Goal: Navigation & Orientation: Find specific page/section

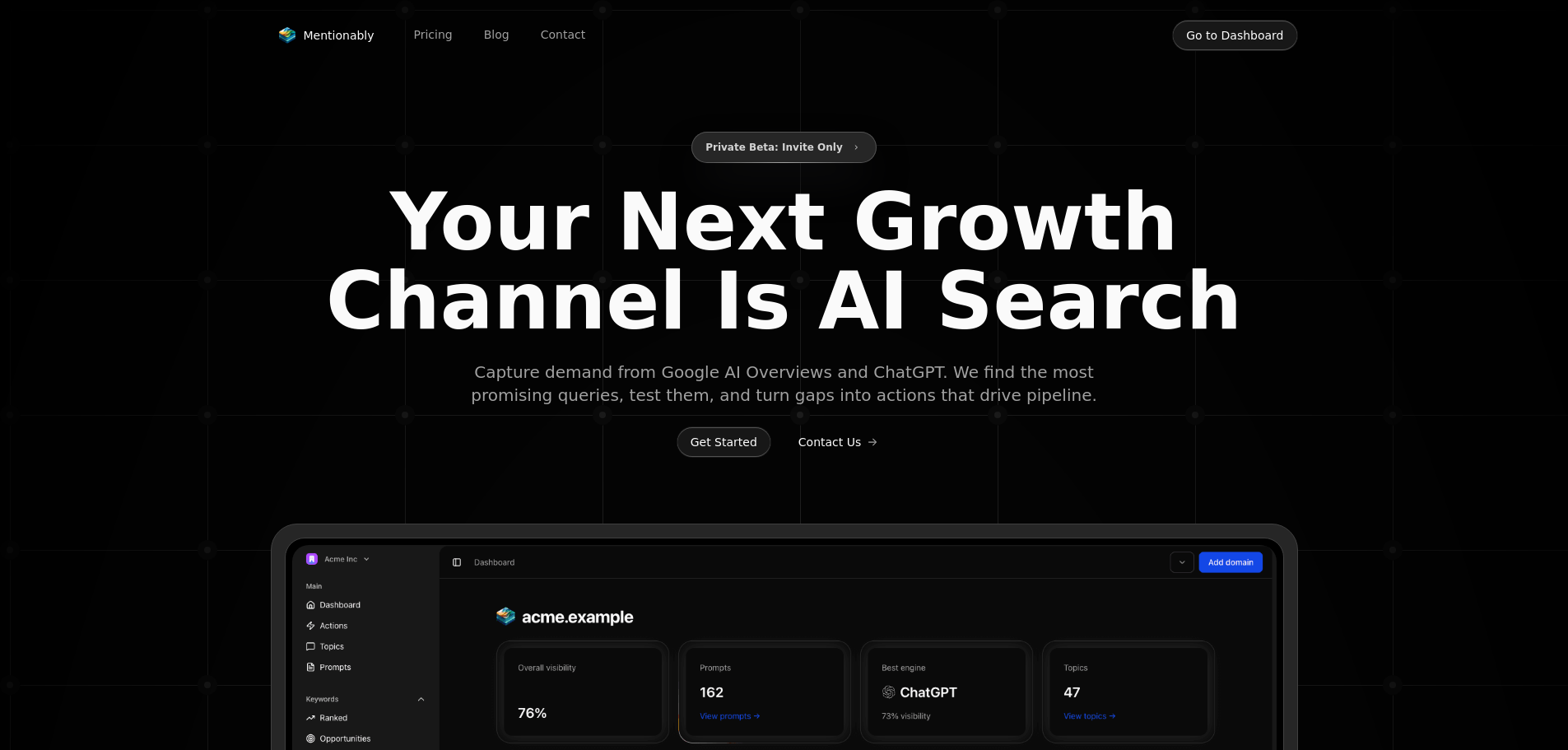
click at [922, 145] on div "Private Beta: Invite Only" at bounding box center [784, 147] width 1027 height 31
click at [727, 466] on div "Private Beta: Invite Only Your Next Growth Channel Is AI Search Capture demand …" at bounding box center [784, 560] width 1027 height 1121
click at [729, 456] on button "Get Started" at bounding box center [724, 441] width 94 height 31
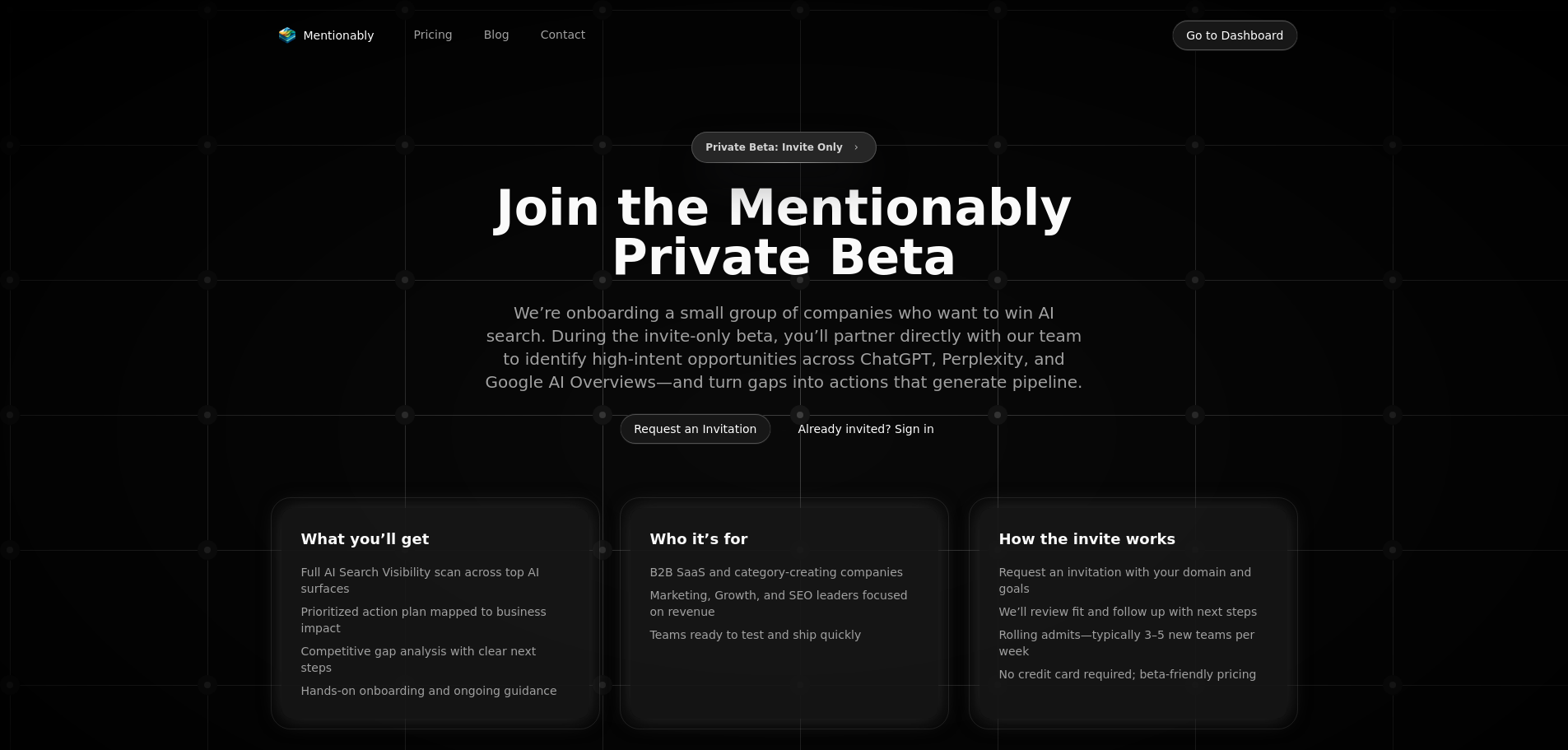
click at [875, 434] on button "Already invited? Sign in" at bounding box center [866, 429] width 164 height 31
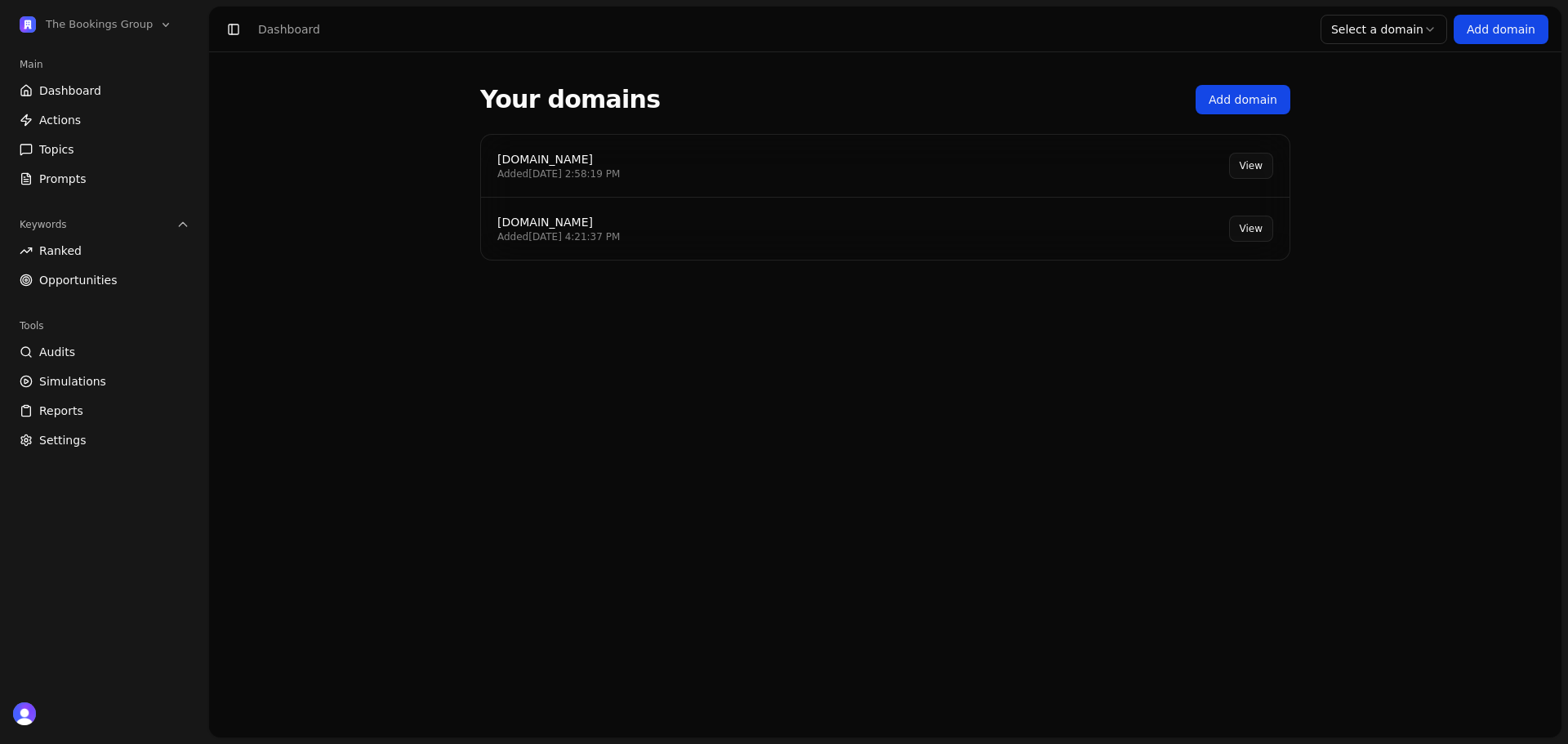
click at [1226, 33] on header "Toggle Sidebar Dashboard Select domain Select a domain Add domain" at bounding box center [884, 29] width 1352 height 46
click at [1244, 165] on link "View" at bounding box center [1251, 166] width 44 height 27
